Goal: Check status: Check status

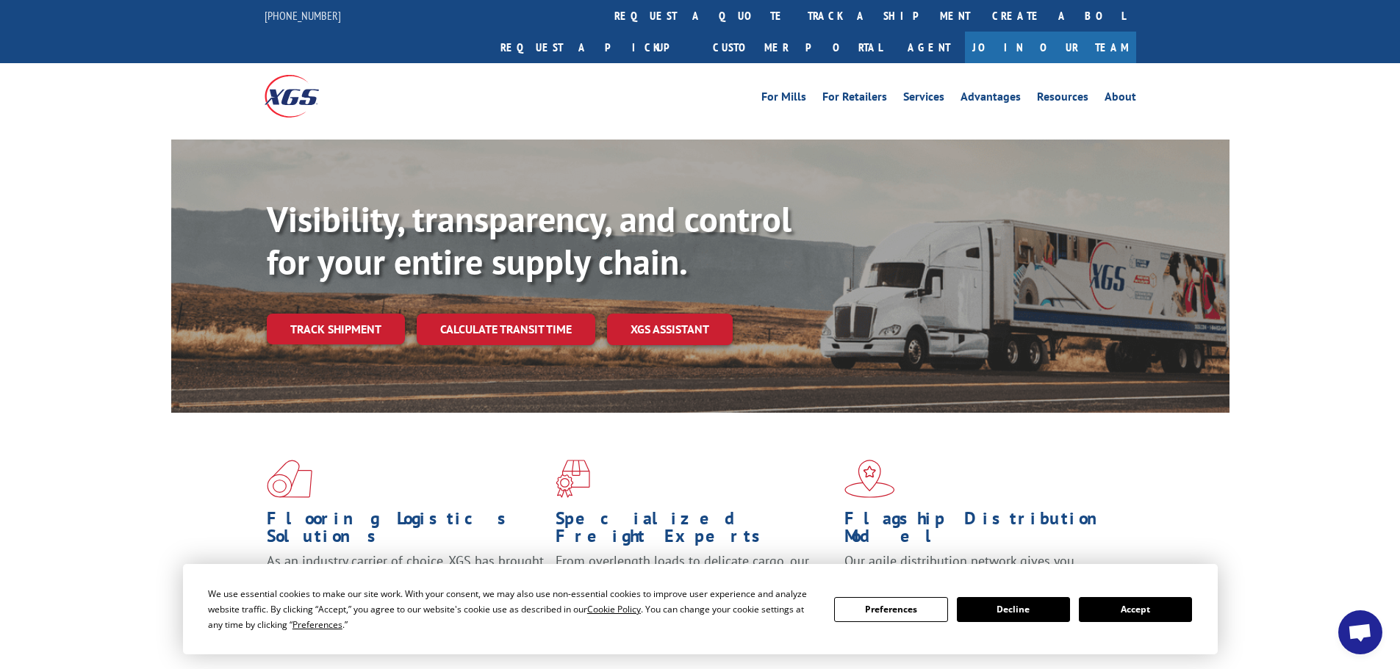
click at [341, 320] on div "Visibility, transparency, and control for your entire supply chain. Track shipm…" at bounding box center [748, 300] width 963 height 205
click at [336, 314] on link "Track shipment" at bounding box center [336, 329] width 138 height 31
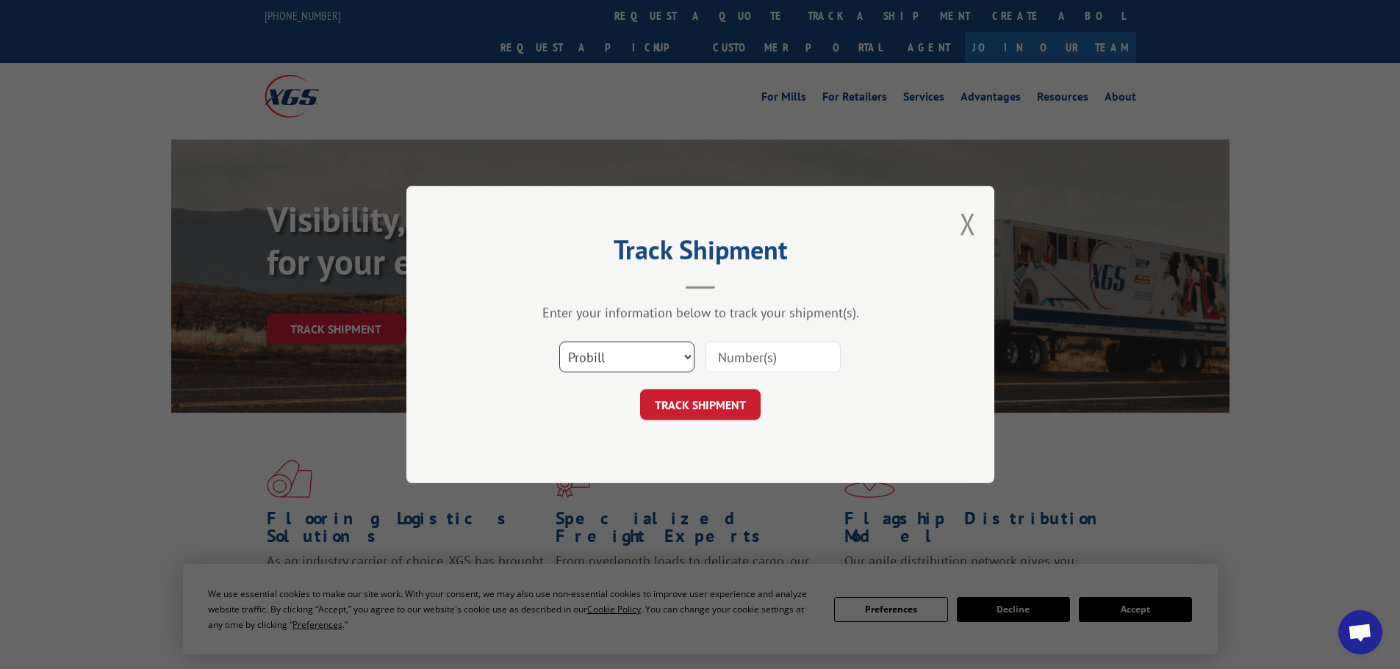
click at [584, 357] on select "Select category... Probill BOL PO" at bounding box center [626, 357] width 135 height 31
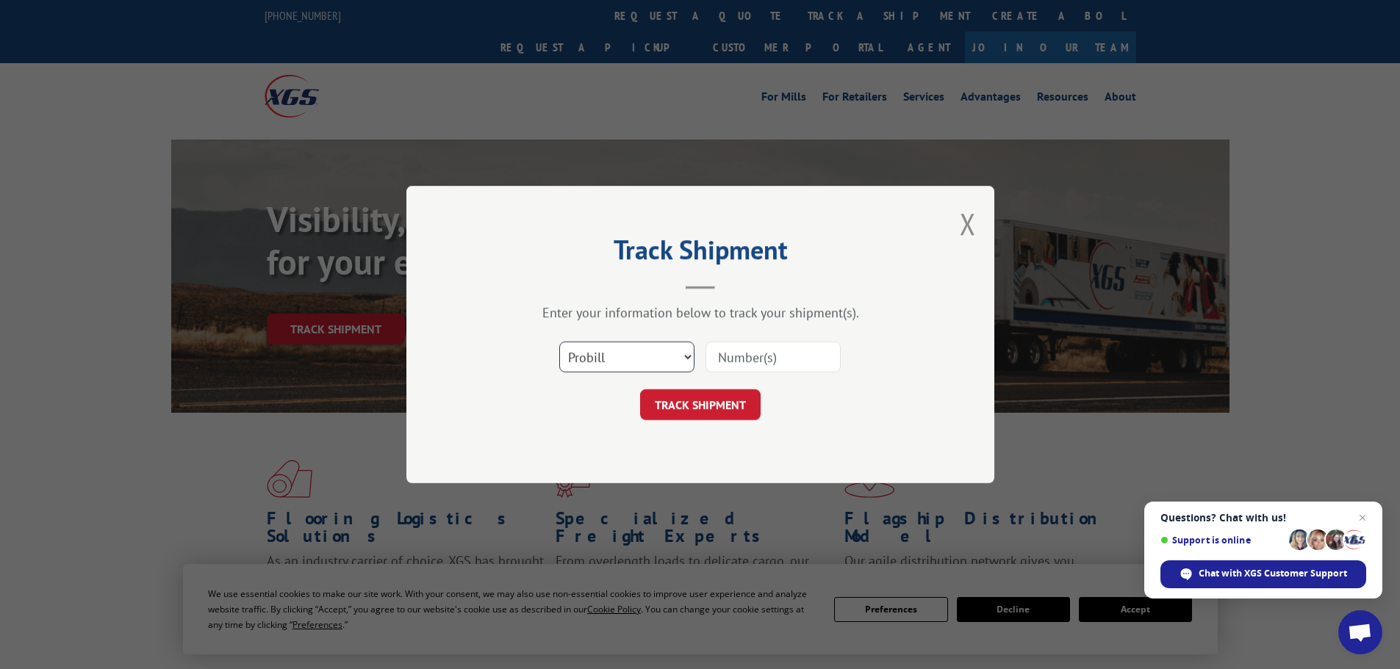
select select "po"
click at [559, 342] on select "Select category... Probill BOL PO" at bounding box center [626, 357] width 135 height 31
paste input "29522015"
type input "29522015"
click at [703, 403] on button "TRACK SHIPMENT" at bounding box center [700, 404] width 121 height 31
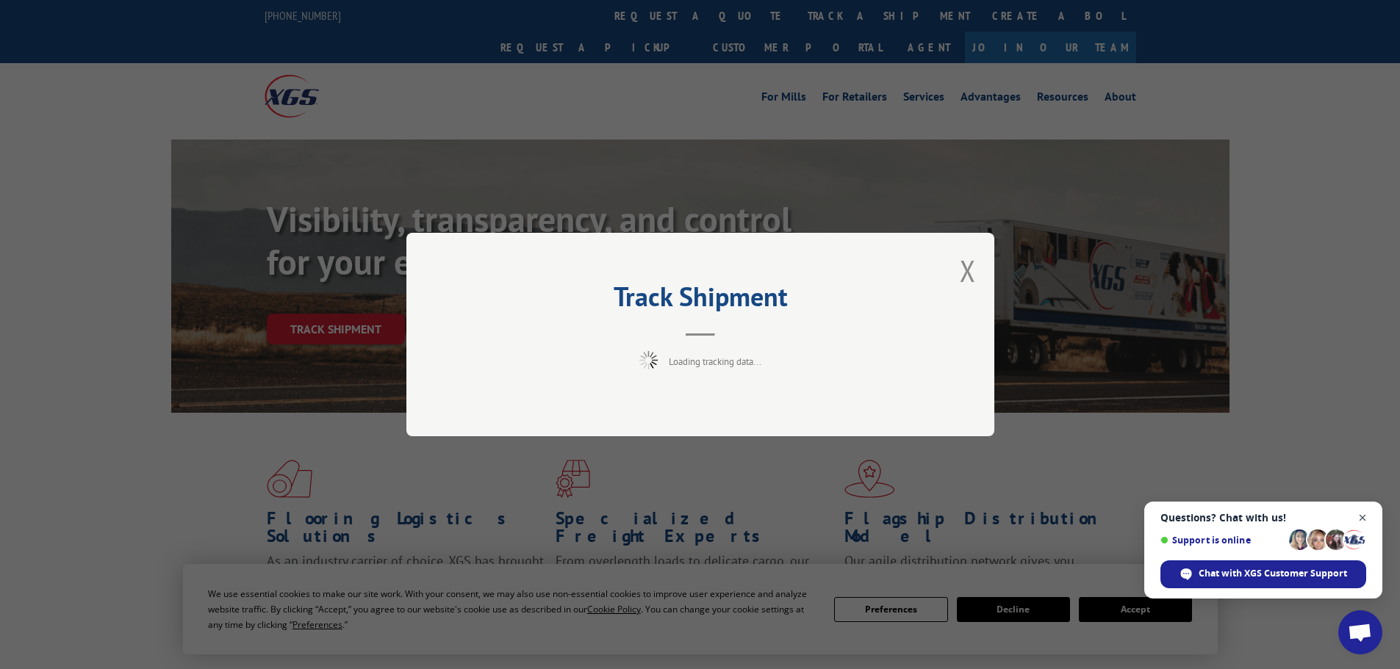
click at [1362, 514] on span "Close chat" at bounding box center [1363, 518] width 18 height 18
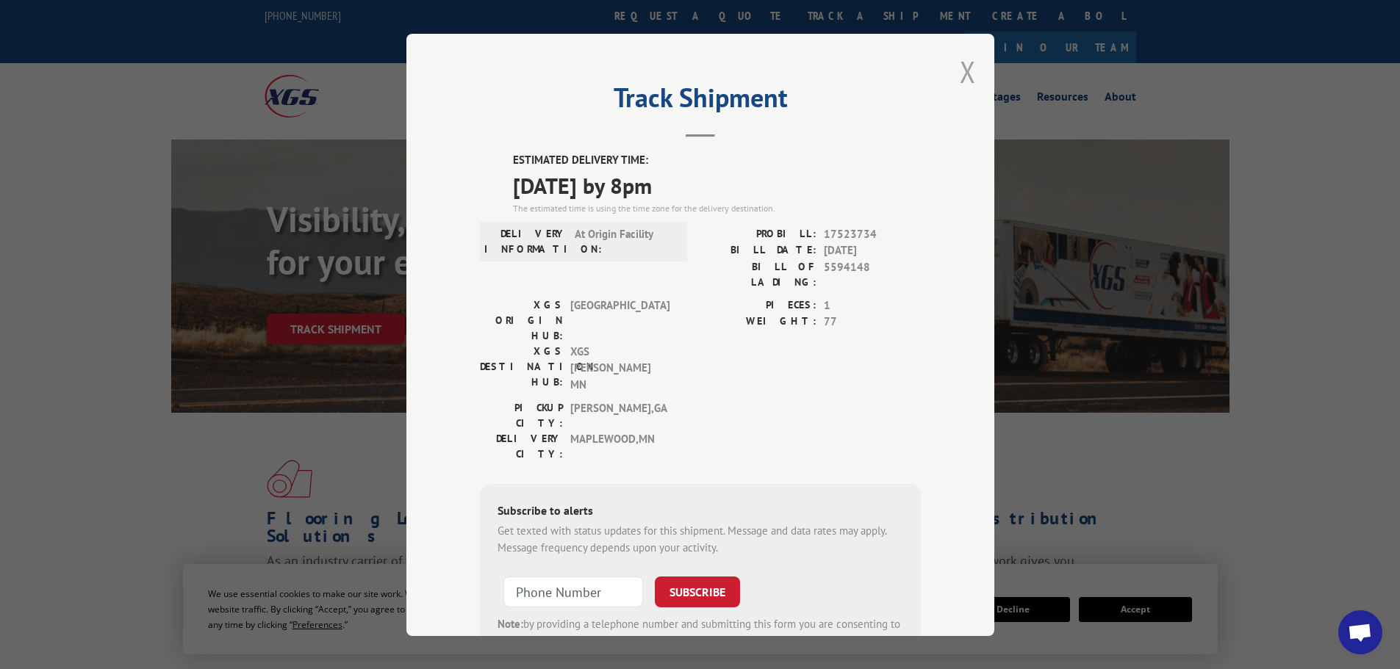
click at [960, 73] on button "Close modal" at bounding box center [968, 71] width 16 height 39
